Goal: Information Seeking & Learning: Learn about a topic

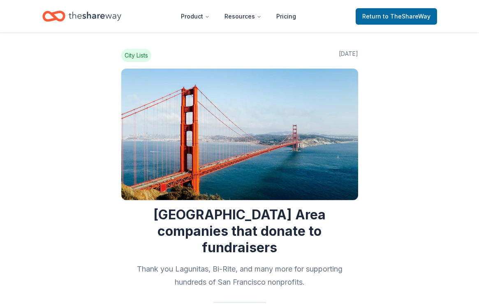
scroll to position [217, 0]
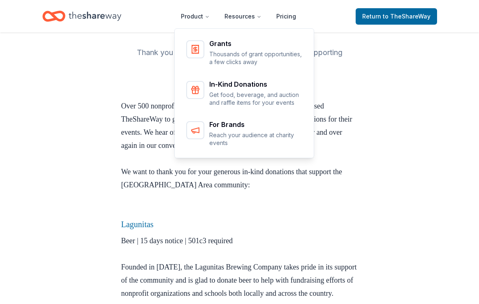
click at [100, 16] on icon "Home" at bounding box center [95, 16] width 53 height 9
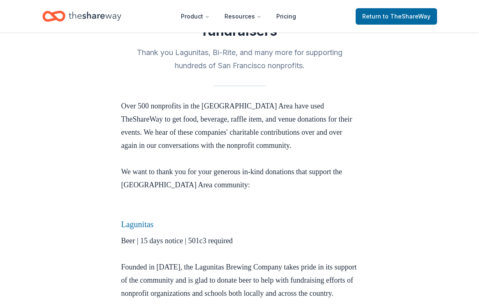
click at [100, 16] on icon "Home" at bounding box center [95, 16] width 53 height 9
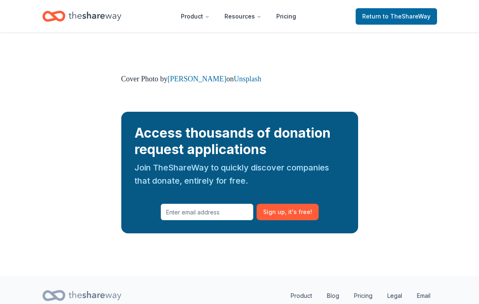
scroll to position [1366, 0]
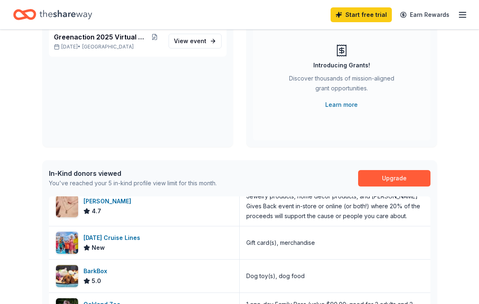
scroll to position [14, 0]
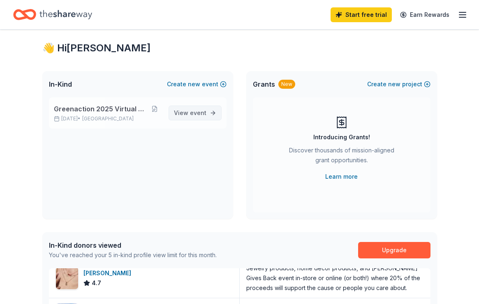
click at [199, 111] on span "event" at bounding box center [198, 112] width 16 height 7
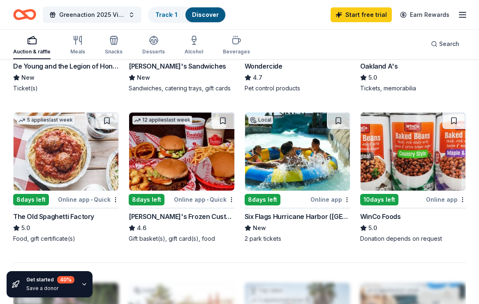
scroll to position [658, 0]
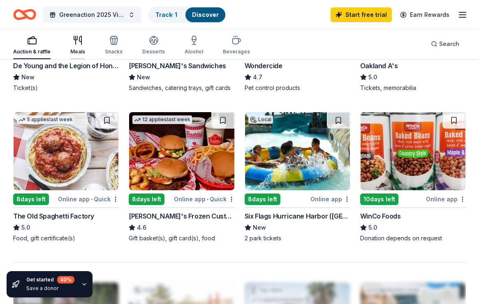
click at [80, 36] on icon "button" at bounding box center [80, 40] width 2 height 8
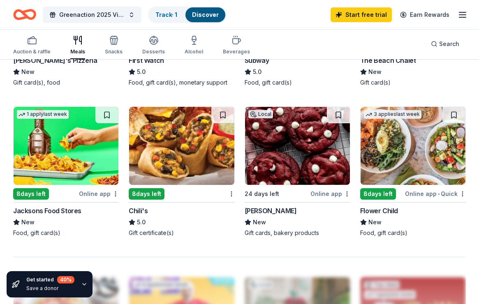
scroll to position [664, 0]
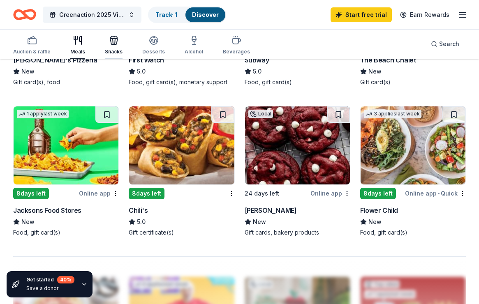
click at [112, 32] on div "Auction & raffle Meals Snacks Desserts Alcohol Beverages Search" at bounding box center [239, 44] width 453 height 30
click at [113, 38] on icon "button" at bounding box center [114, 40] width 10 height 10
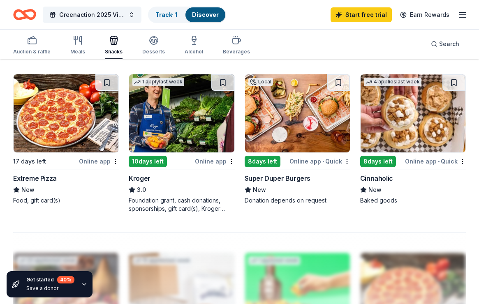
scroll to position [700, 0]
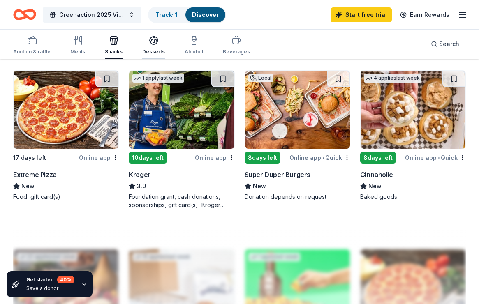
click at [151, 48] on div "Desserts" at bounding box center [153, 45] width 23 height 20
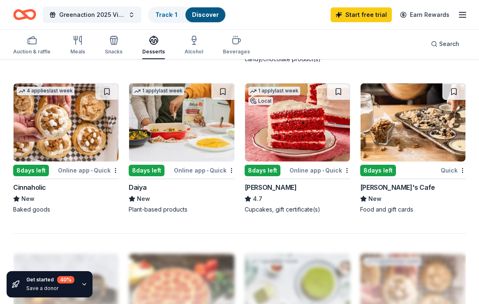
scroll to position [705, 0]
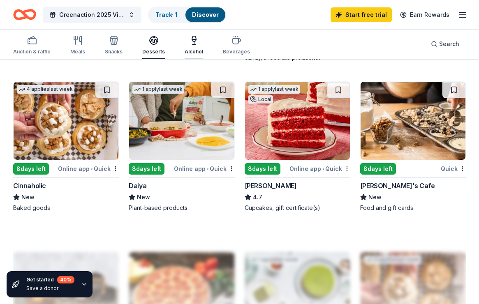
click at [197, 39] on div "button" at bounding box center [194, 40] width 19 height 10
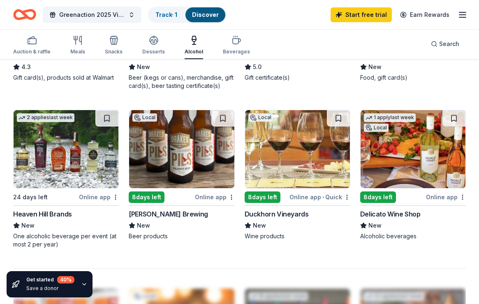
scroll to position [677, 0]
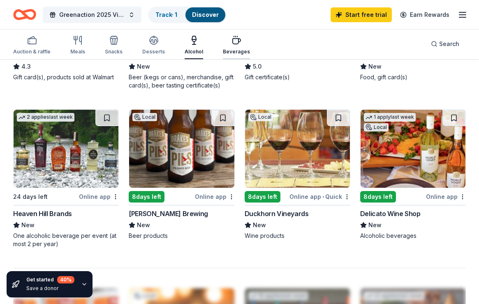
click at [233, 44] on icon "button" at bounding box center [237, 41] width 8 height 5
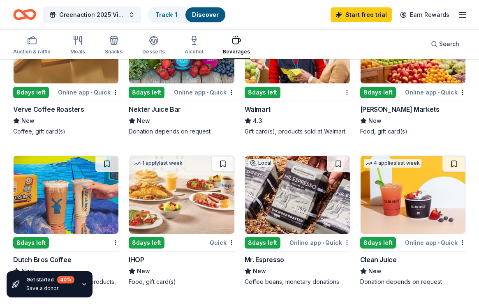
scroll to position [599, 0]
